Goal: Transaction & Acquisition: Subscribe to service/newsletter

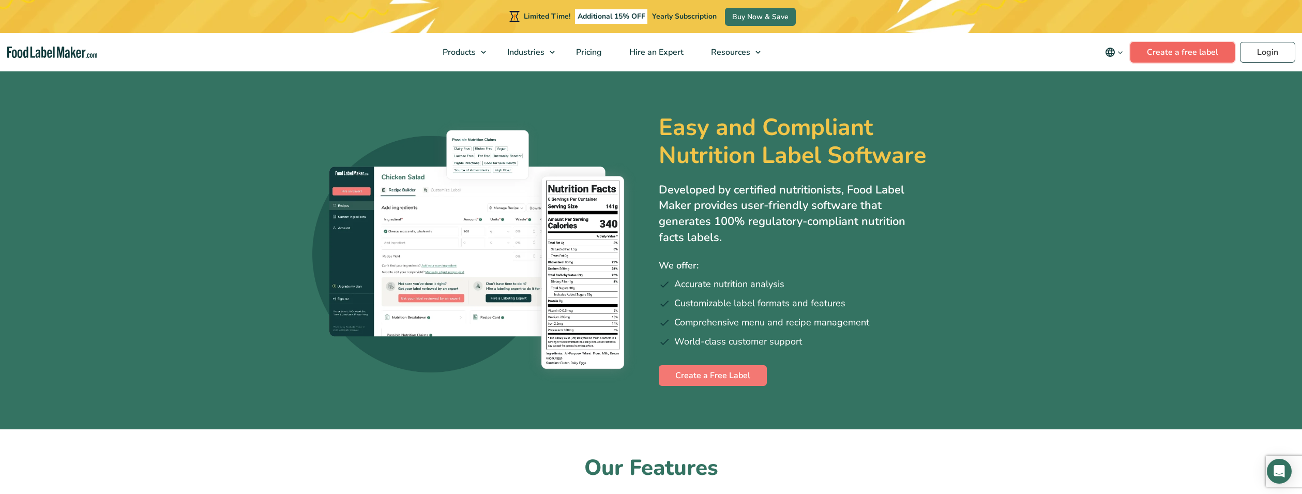
drag, startPoint x: 1166, startPoint y: 49, endPoint x: 1166, endPoint y: 57, distance: 8.3
click at [1166, 49] on link "Create a free label" at bounding box center [1183, 52] width 104 height 21
